Goal: Information Seeking & Learning: Find contact information

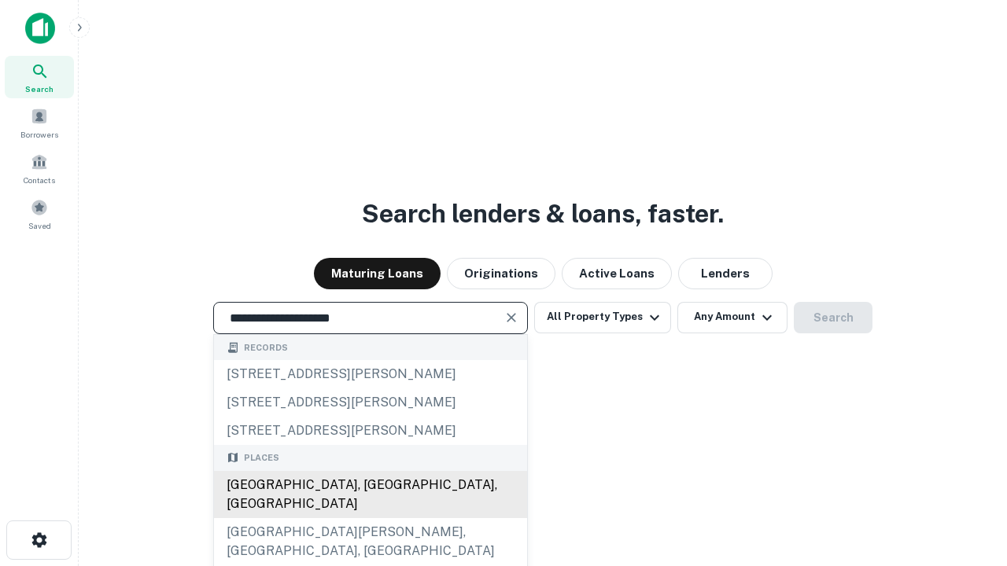
click at [370, 518] on div "[GEOGRAPHIC_DATA], [GEOGRAPHIC_DATA], [GEOGRAPHIC_DATA]" at bounding box center [370, 494] width 313 height 47
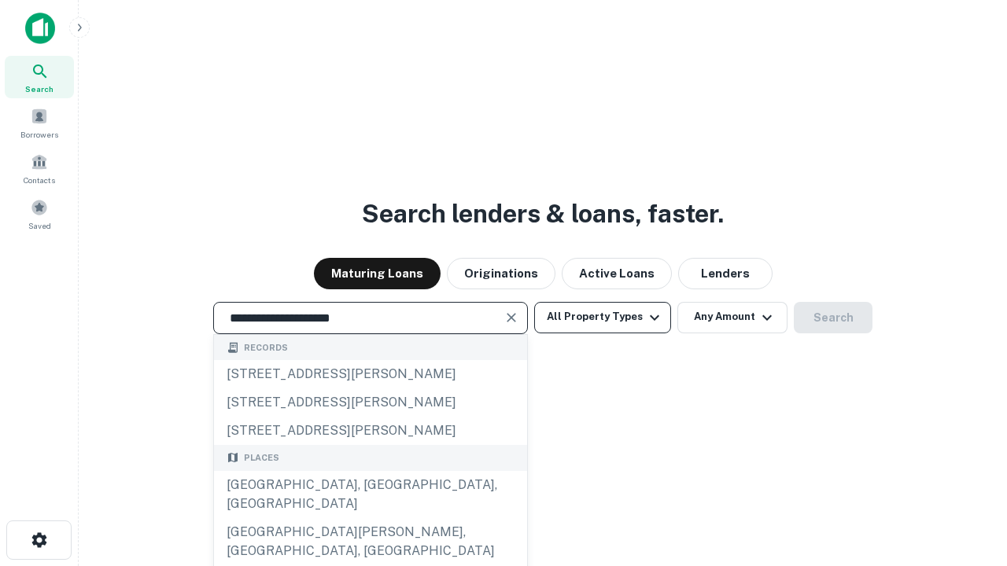
type input "**********"
click at [603, 317] on button "All Property Types" at bounding box center [602, 317] width 137 height 31
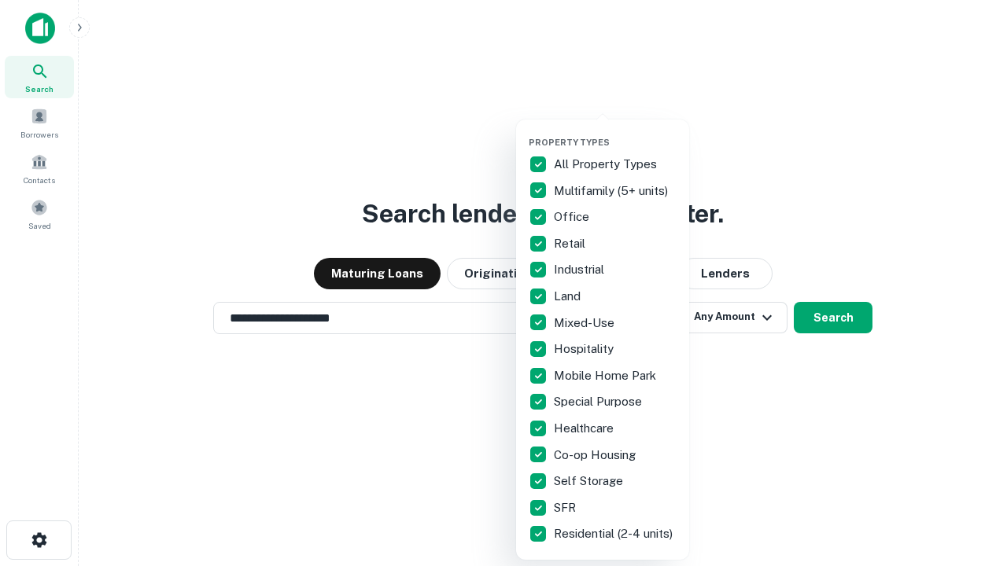
click at [615, 132] on button "button" at bounding box center [615, 132] width 173 height 1
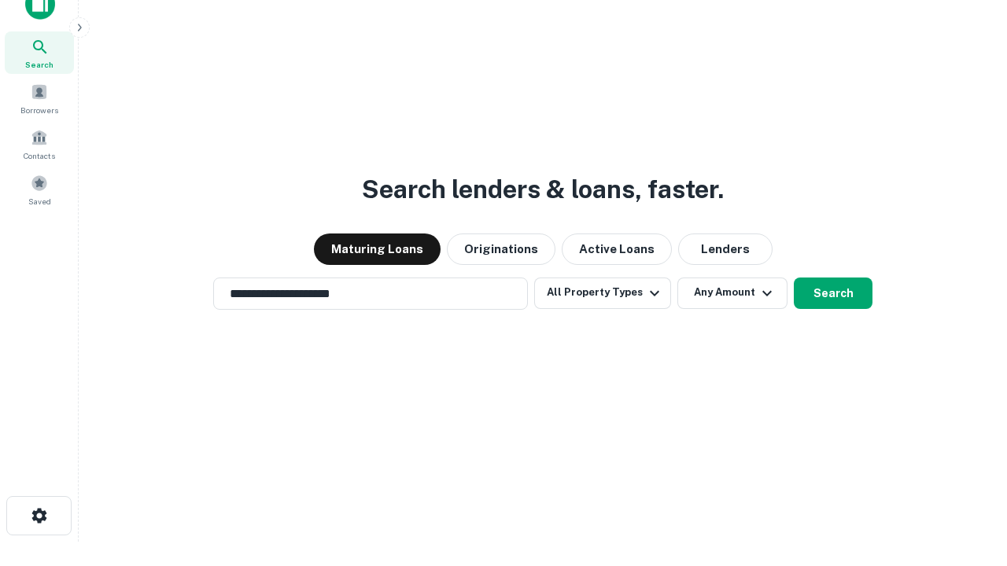
scroll to position [9, 190]
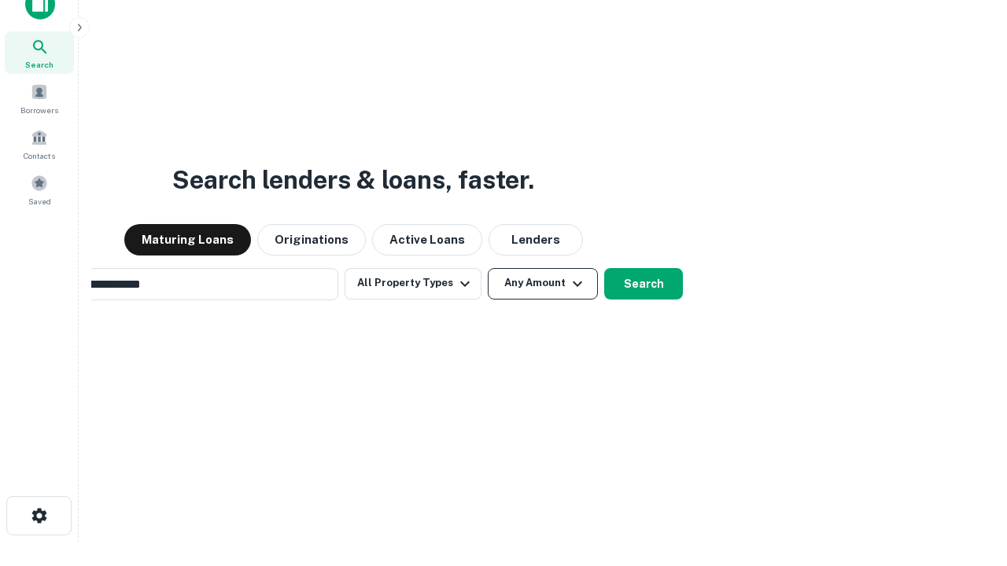
click at [488, 268] on button "Any Amount" at bounding box center [543, 283] width 110 height 31
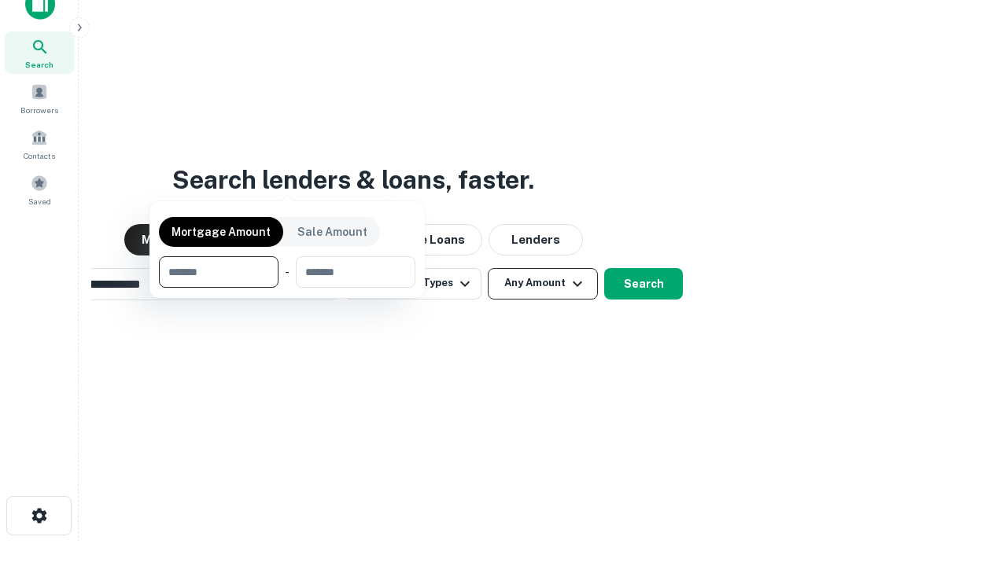
scroll to position [25, 0]
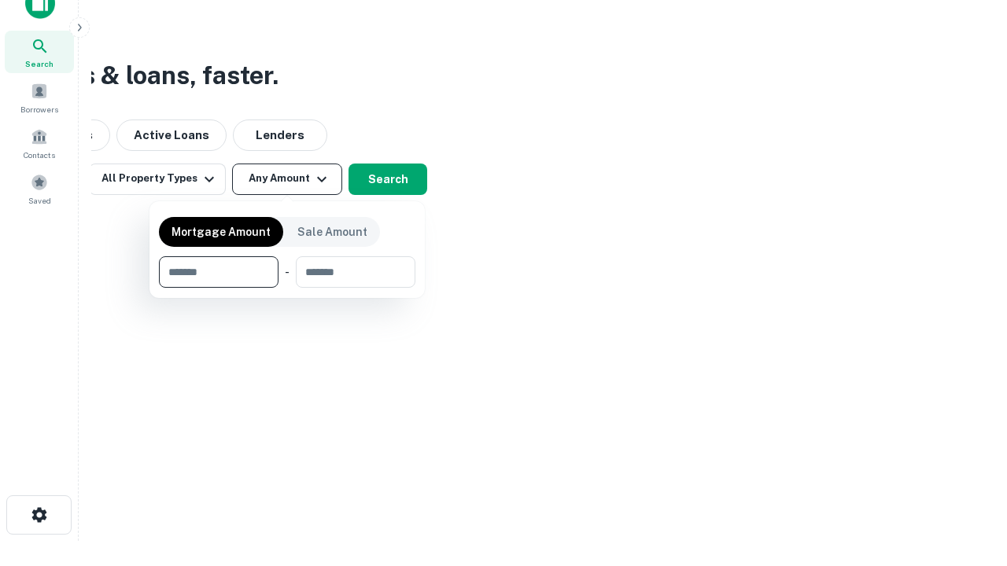
type input "*******"
click at [287, 288] on button "button" at bounding box center [287, 288] width 256 height 1
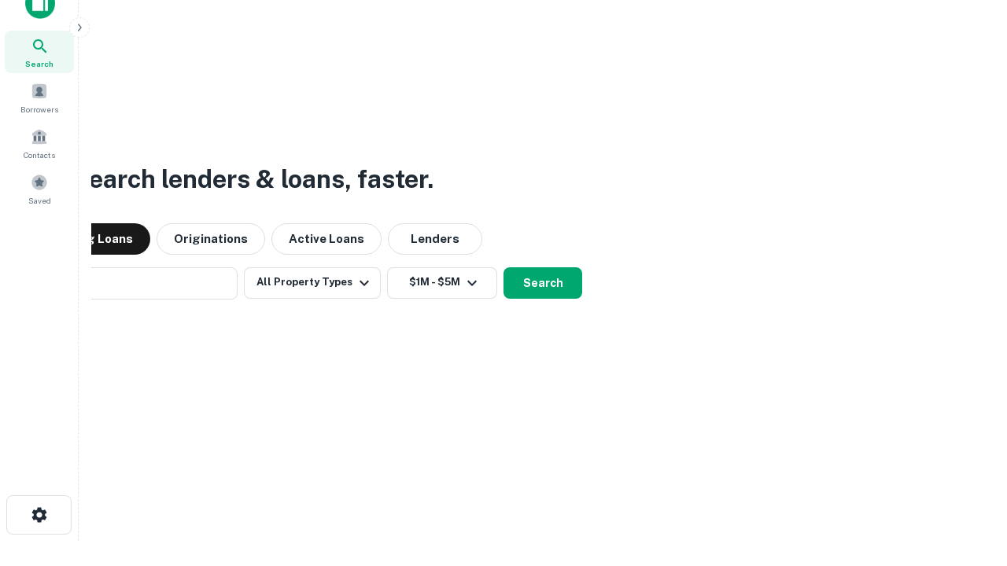
scroll to position [24, 0]
click at [504, 268] on button "Search" at bounding box center [543, 283] width 79 height 31
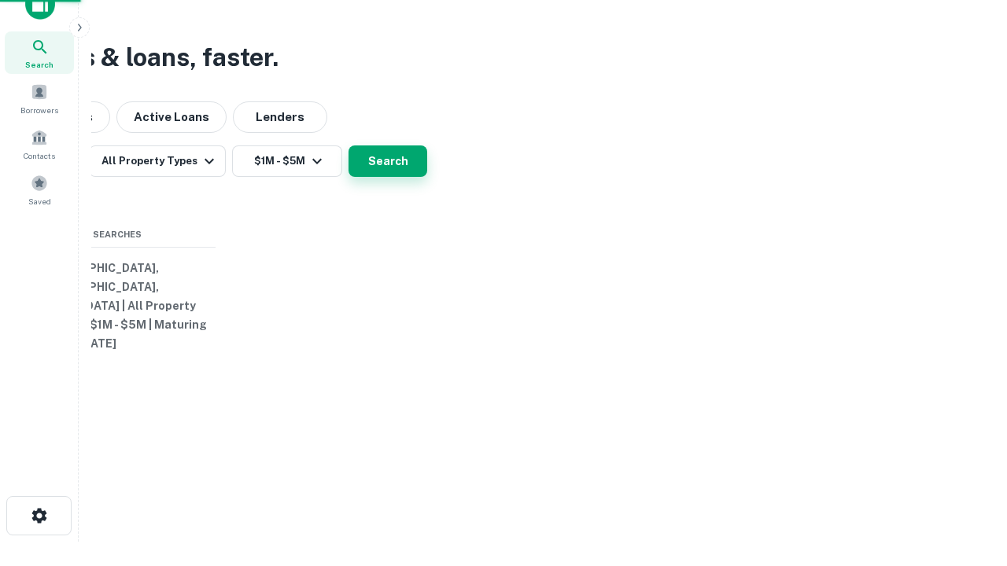
scroll to position [25, 0]
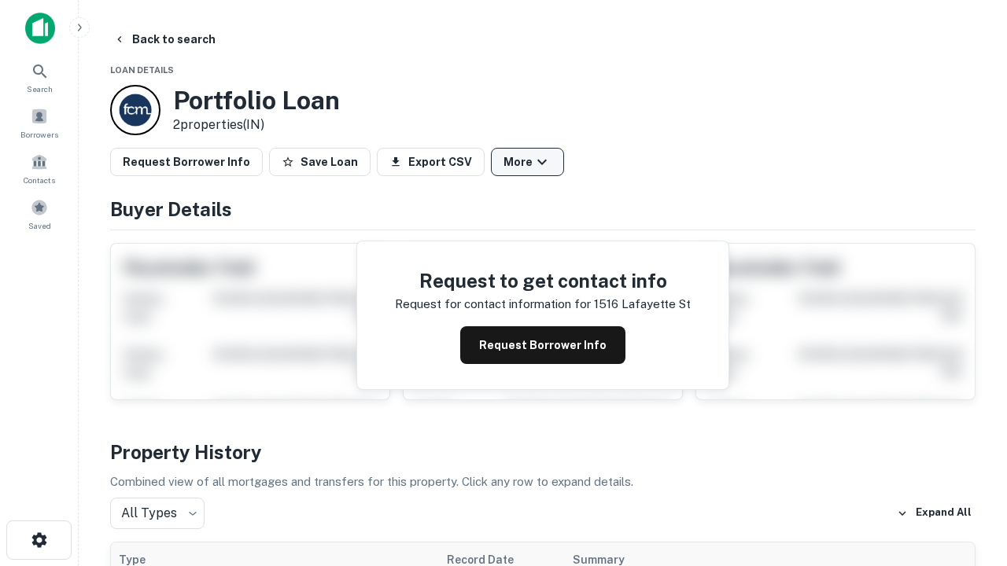
click at [527, 162] on button "More" at bounding box center [527, 162] width 73 height 28
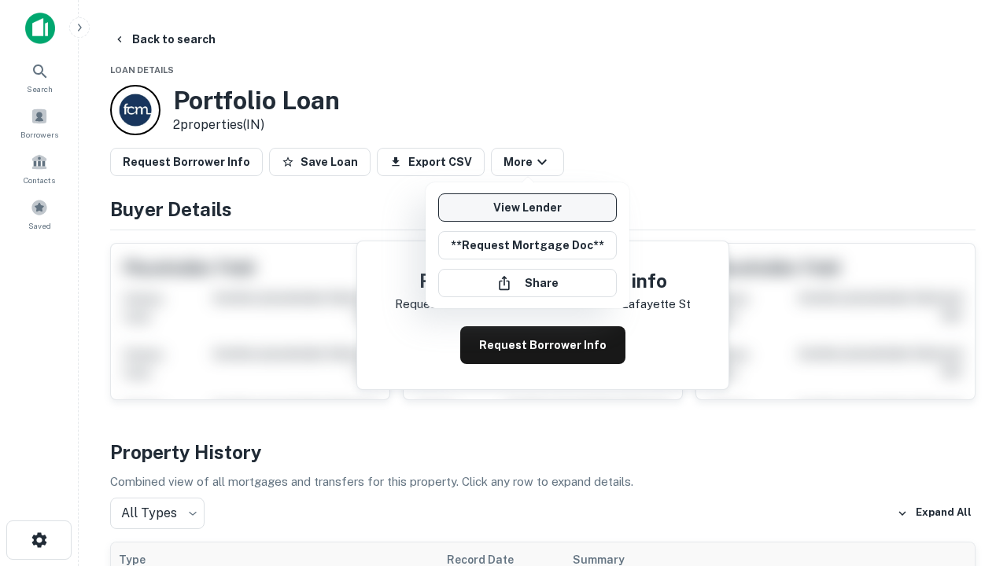
click at [527, 208] on link "View Lender" at bounding box center [527, 208] width 179 height 28
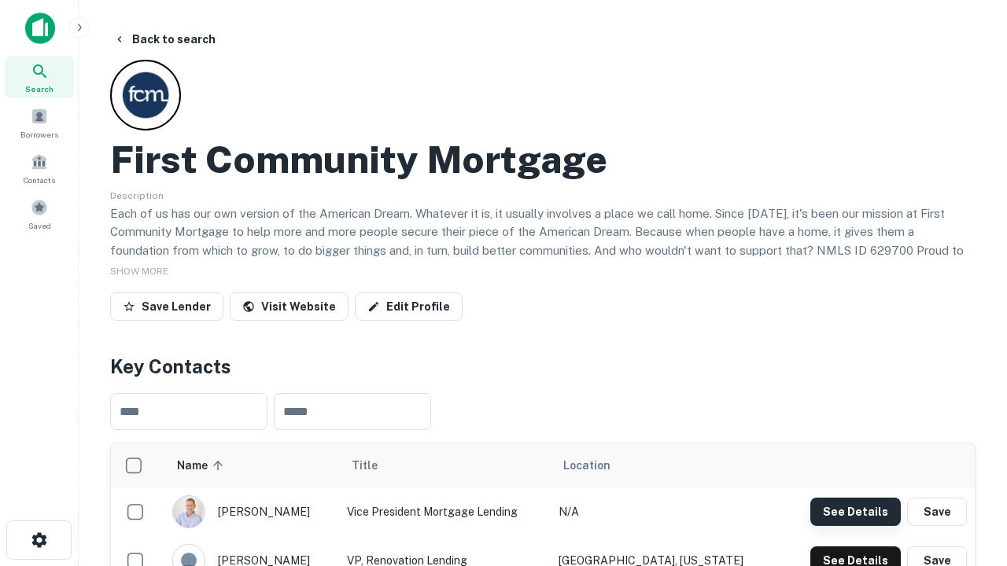
click at [855, 511] on button "See Details" at bounding box center [855, 512] width 90 height 28
click at [39, 540] on icon "button" at bounding box center [39, 540] width 19 height 19
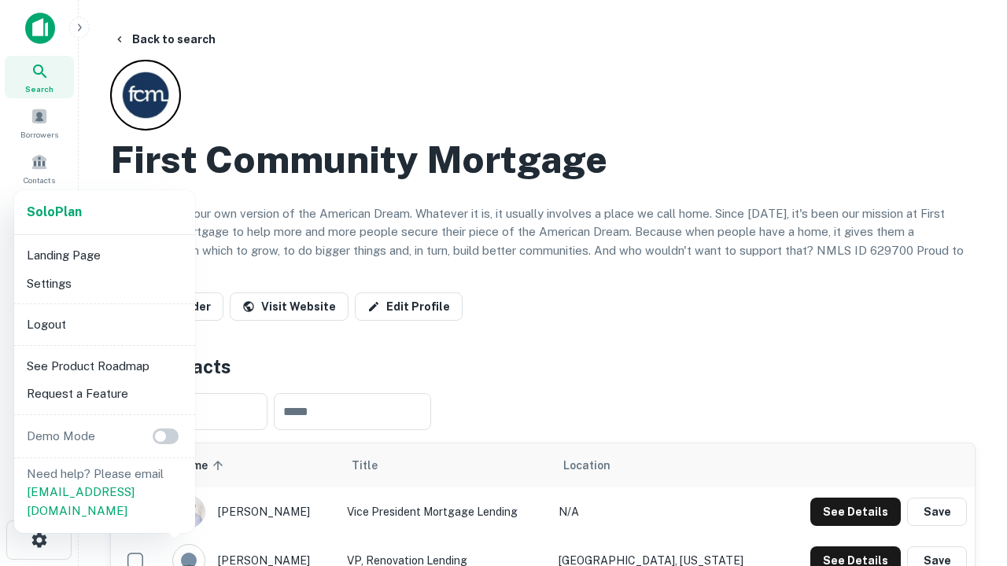
click at [104, 324] on li "Logout" at bounding box center [104, 325] width 168 height 28
